Goal: Download file/media

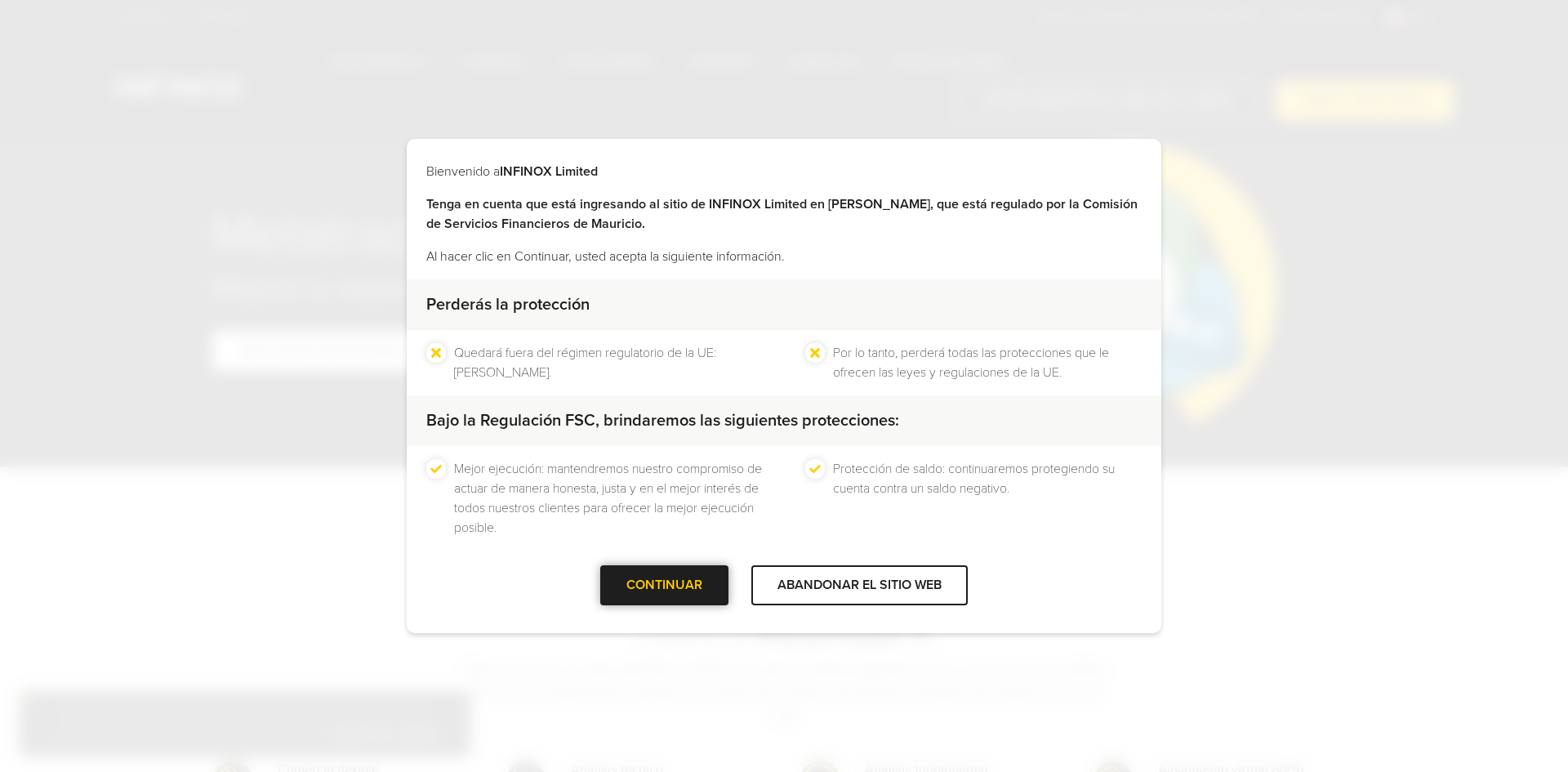
click at [665, 586] on div at bounding box center [665, 586] width 0 height 0
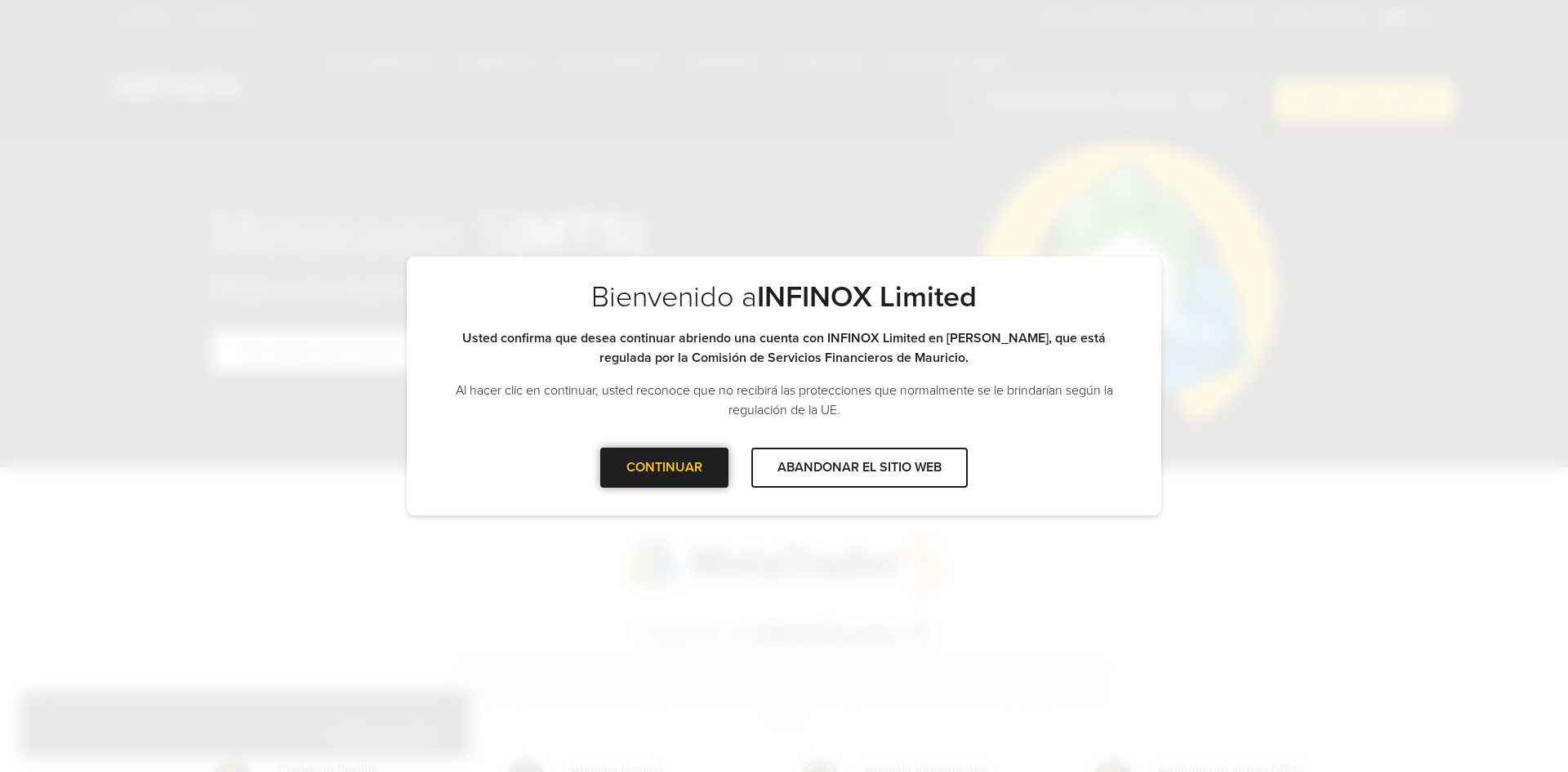
click at [665, 467] on div at bounding box center [665, 467] width 0 height 0
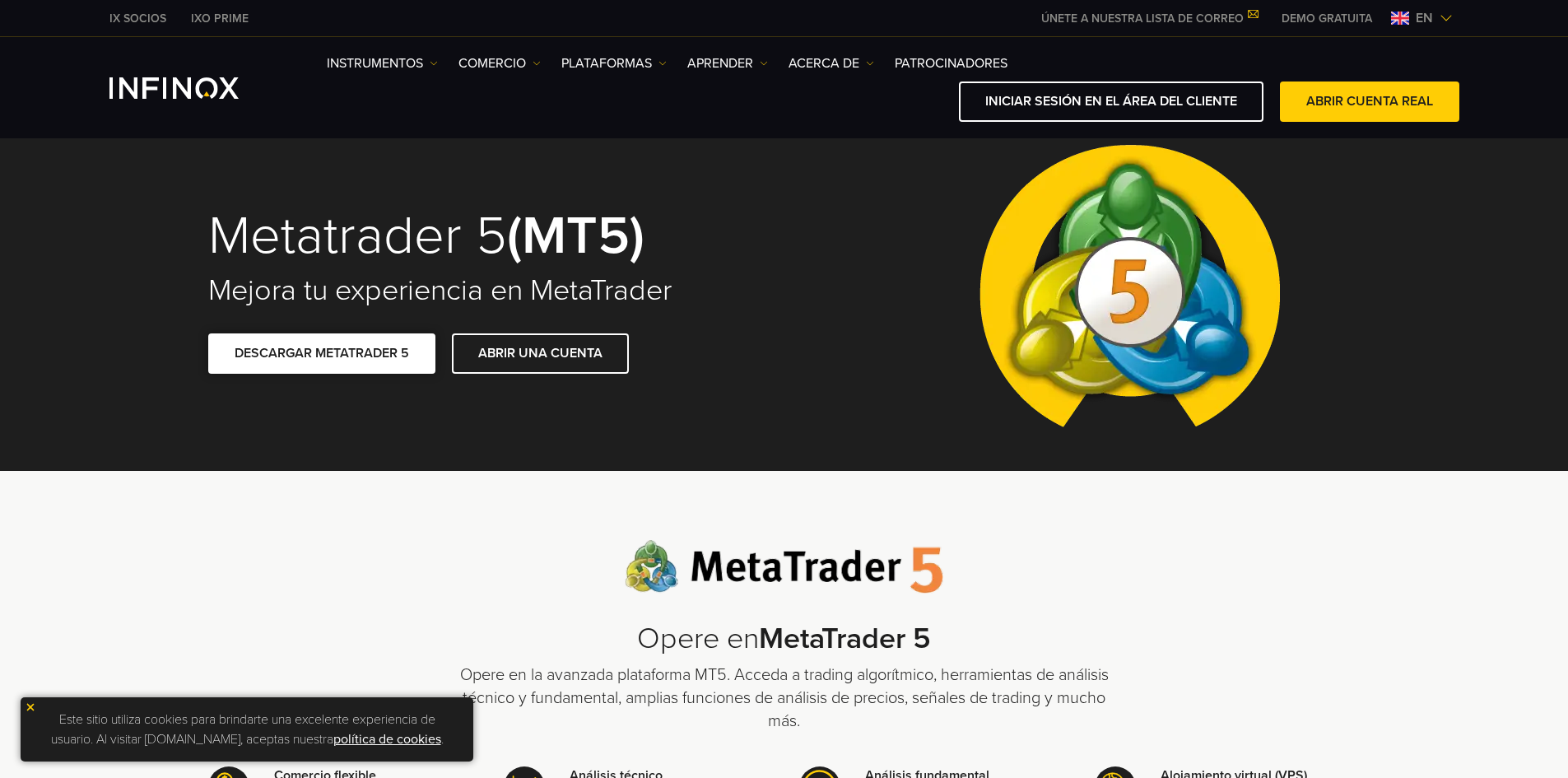
click at [366, 354] on font "DESCARGAR METATRADER 5" at bounding box center [321, 353] width 174 height 17
click at [1440, 11] on img at bounding box center [1446, 18] width 13 height 13
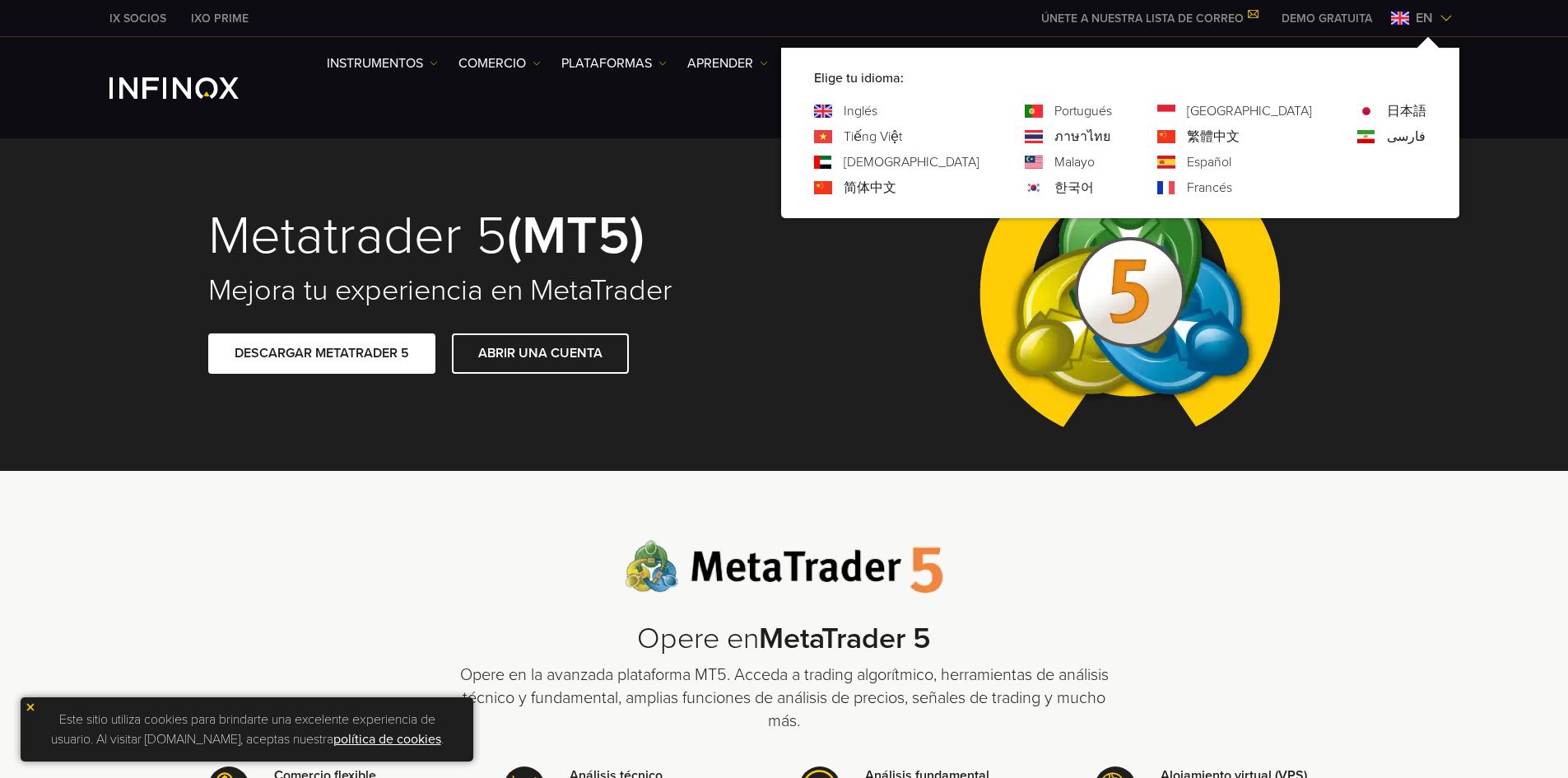
click at [1231, 155] on font "Español" at bounding box center [1209, 162] width 44 height 17
